Goal: Information Seeking & Learning: Learn about a topic

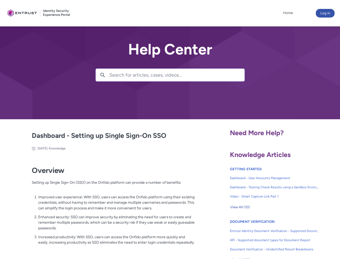
click at [103, 75] on lightning-primitive-icon "button" at bounding box center [102, 74] width 5 height 4
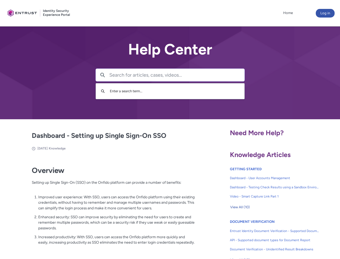
click at [103, 206] on p "Improved user experience: With SSO, users can access the Onfido platform using …" at bounding box center [116, 202] width 157 height 17
click at [240, 207] on span "View All (10)" at bounding box center [240, 207] width 20 height 8
click at [260, 236] on link "API - Supported document types for Document Report" at bounding box center [274, 239] width 89 height 9
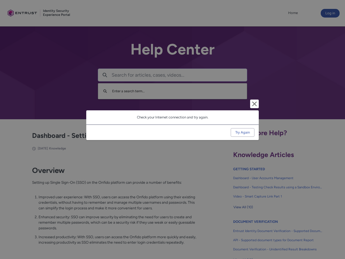
click at [332, 236] on div "Cancel and close Check your Internet connection and try again. Try Again" at bounding box center [172, 129] width 345 height 259
